Goal: Task Accomplishment & Management: Use online tool/utility

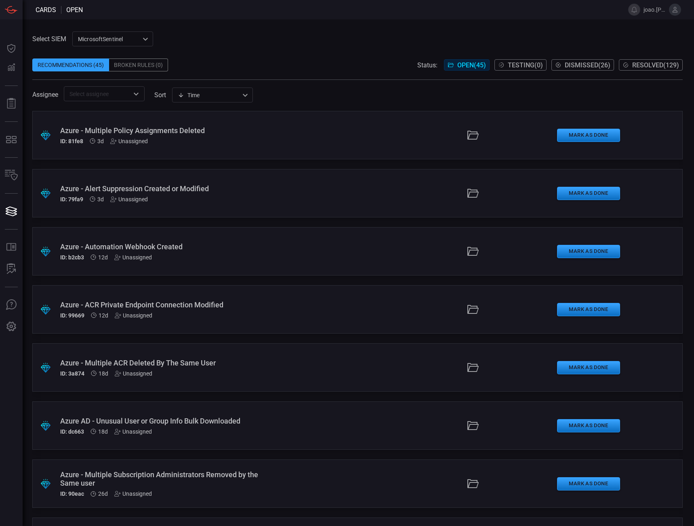
click at [149, 39] on div "MicrosoftSentinel eaf3c79f-92fd-45f4-9fc6-6cb6b7a0eaaf ​" at bounding box center [112, 38] width 81 height 15
click at [132, 67] on div "MDE (Not Connected)" at bounding box center [107, 69] width 56 height 8
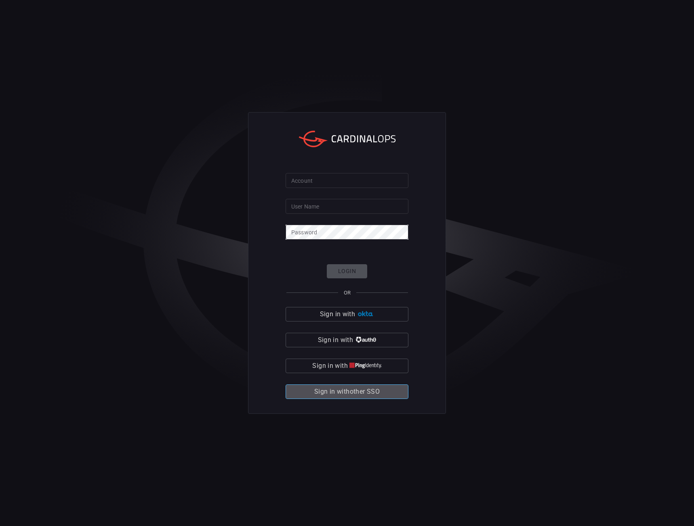
click at [364, 394] on span "Sign in with other SSO" at bounding box center [346, 391] width 65 height 11
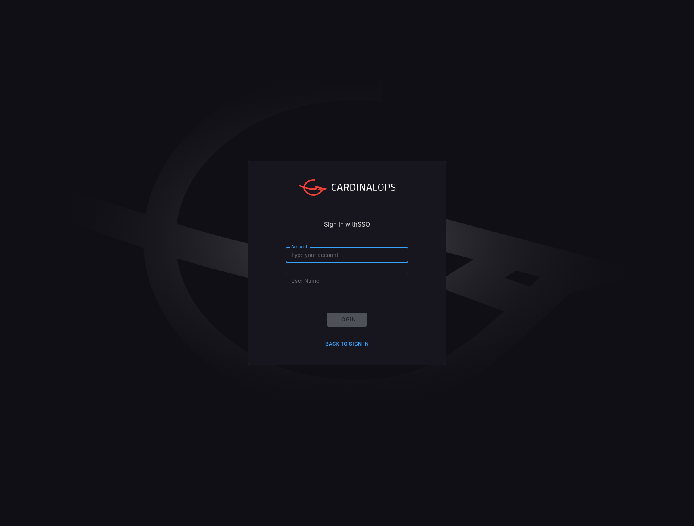
click at [310, 255] on input "Account" at bounding box center [346, 255] width 123 height 15
click at [318, 259] on input "Account" at bounding box center [346, 255] width 123 height 15
type input "Nokia"
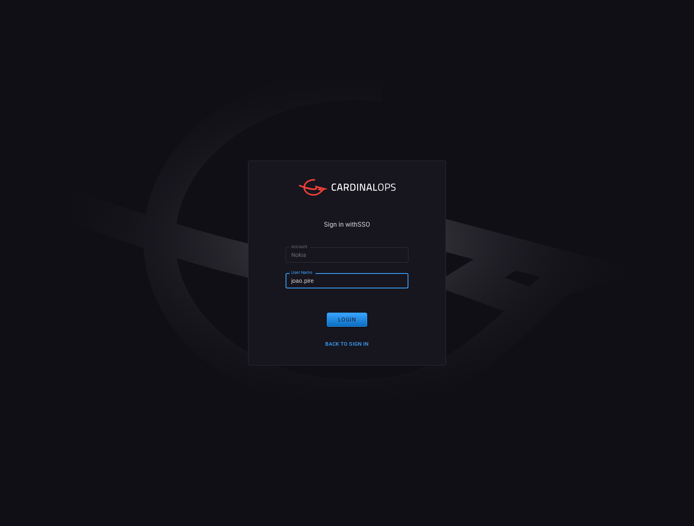
type input "joao.[PERSON_NAME]"
click button "Login" at bounding box center [347, 320] width 40 height 14
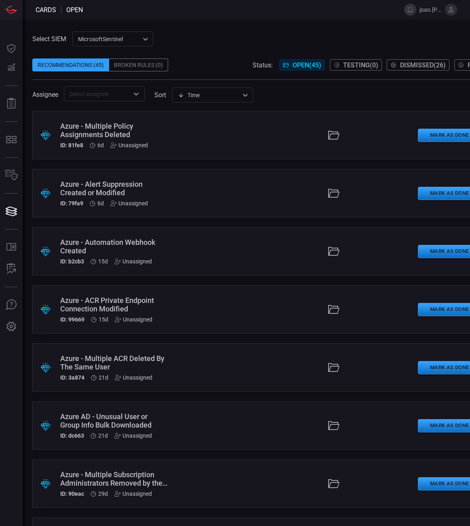
click at [221, 128] on div ".suggested_cards_icon{fill:url(#suggested_cards_icon);} Azure - Multiple Policy…" at bounding box center [274, 135] width 485 height 48
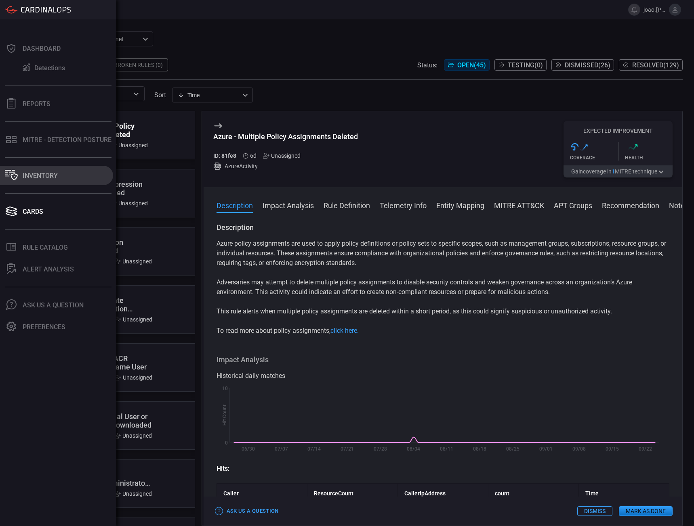
click at [33, 182] on button "Inventory" at bounding box center [56, 175] width 113 height 19
